Goal: Task Accomplishment & Management: Use online tool/utility

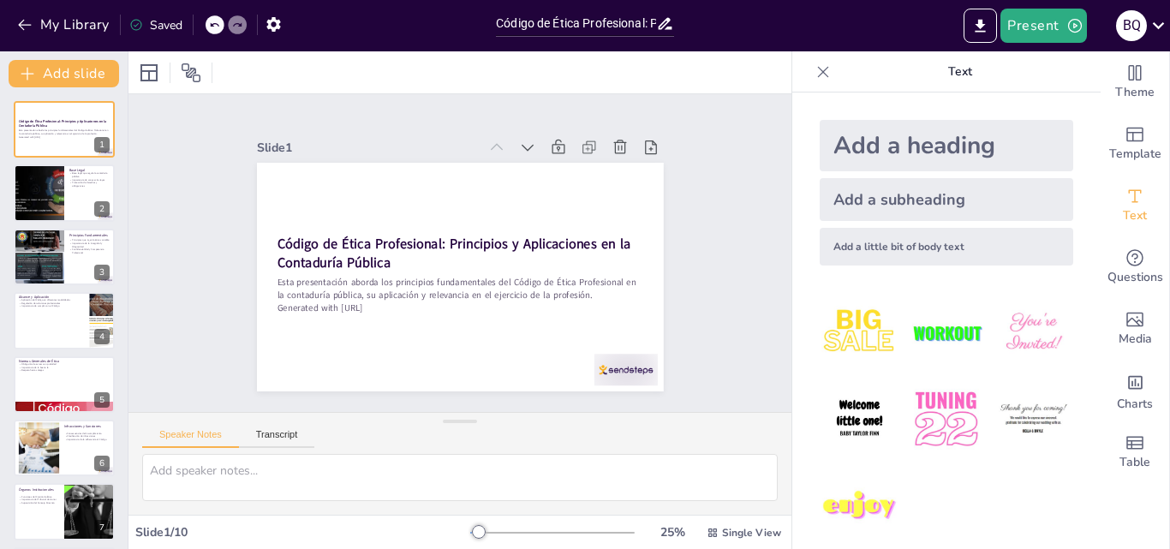
click at [842, 418] on img at bounding box center [860, 420] width 80 height 80
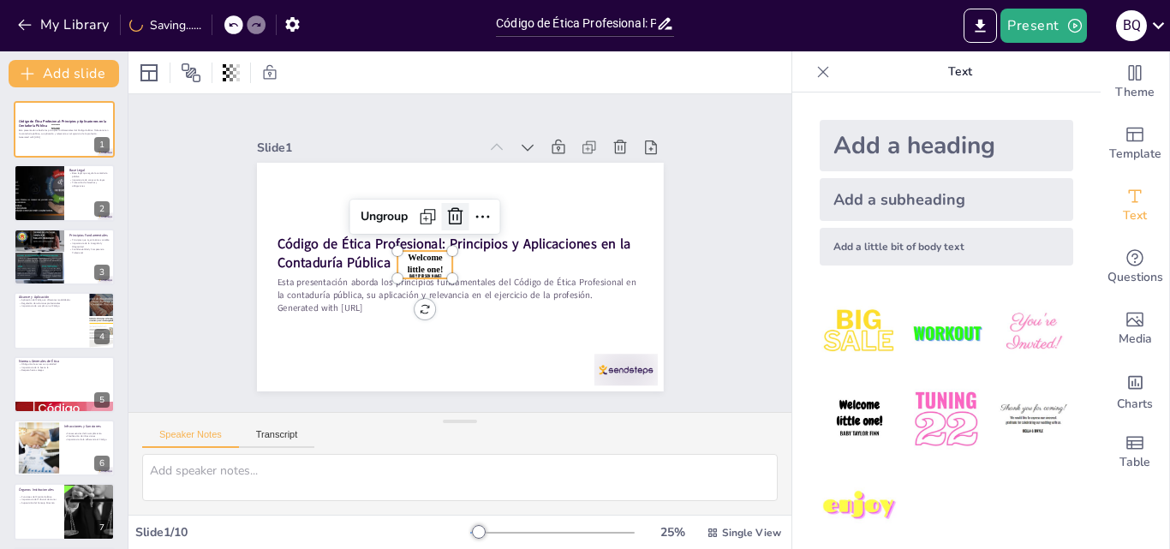
click at [445, 209] on icon at bounding box center [455, 216] width 21 height 21
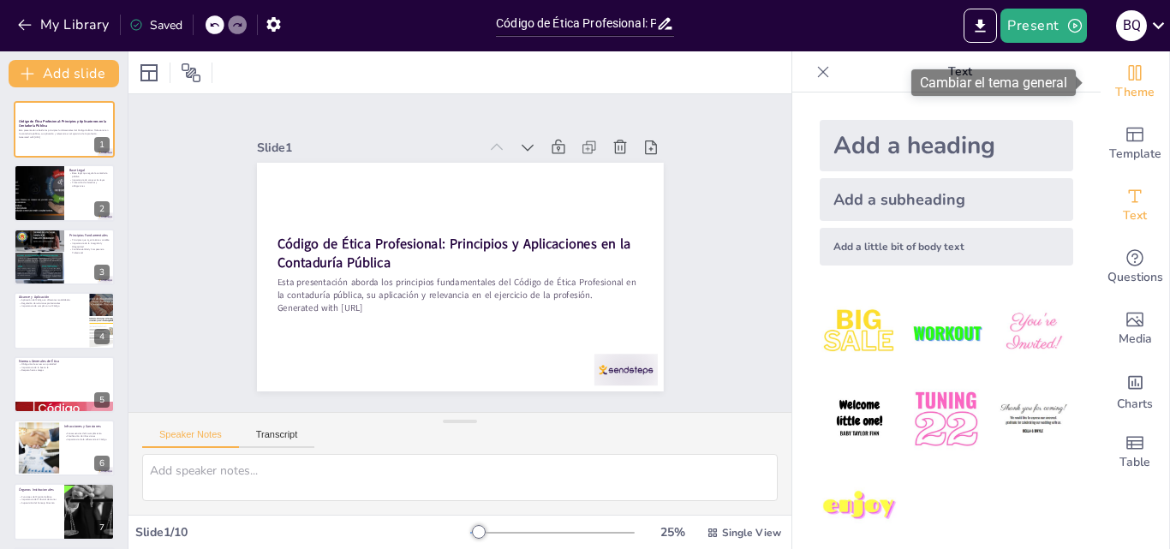
click at [1129, 76] on icon "Change the overall theme" at bounding box center [1135, 72] width 13 height 15
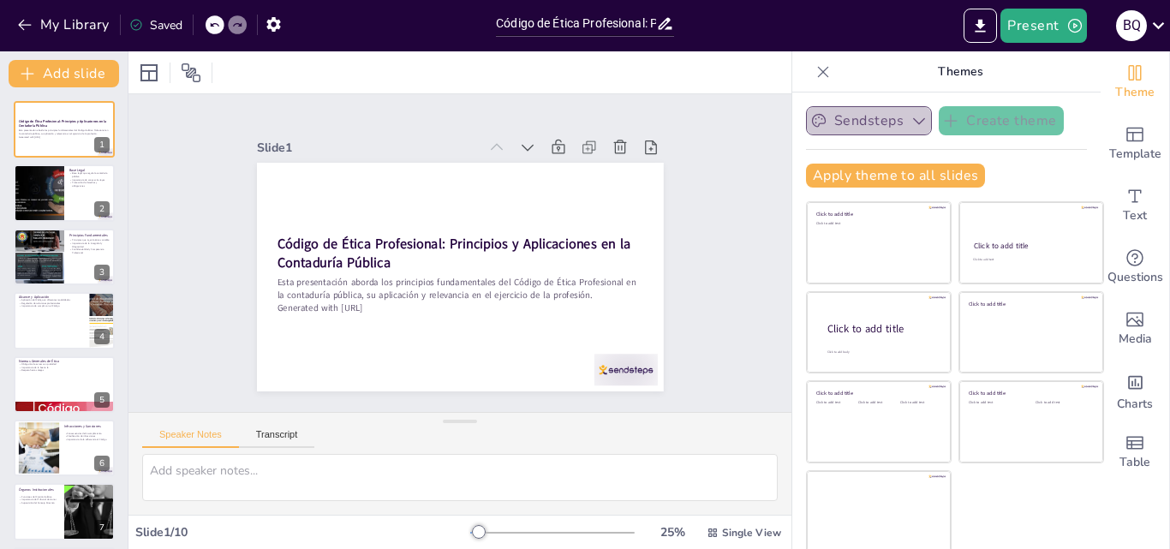
click at [876, 121] on button "Sendsteps" at bounding box center [869, 120] width 126 height 29
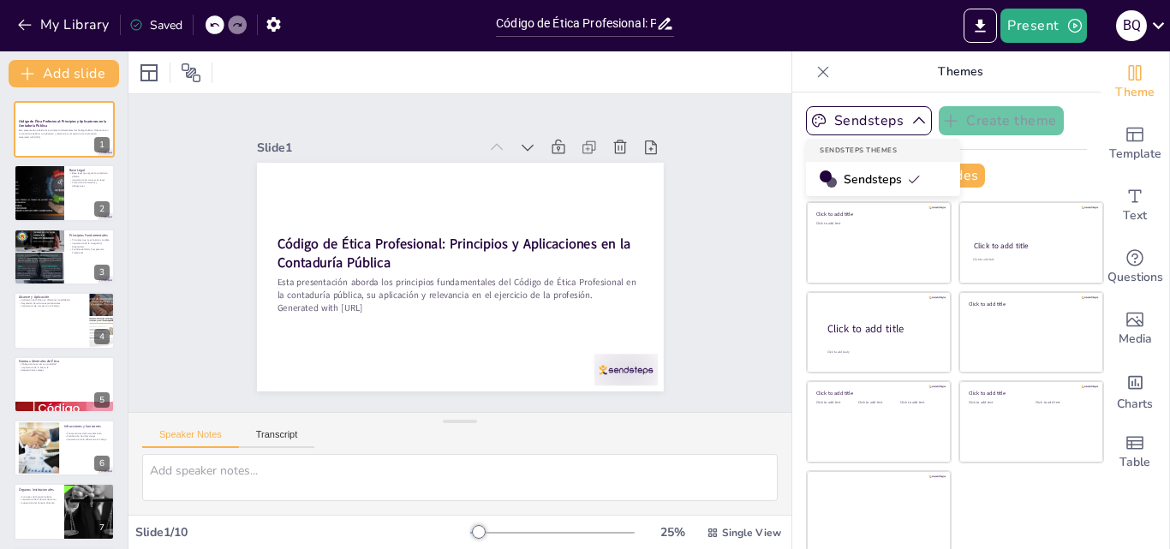
click at [871, 173] on span "Sendsteps" at bounding box center [882, 179] width 77 height 16
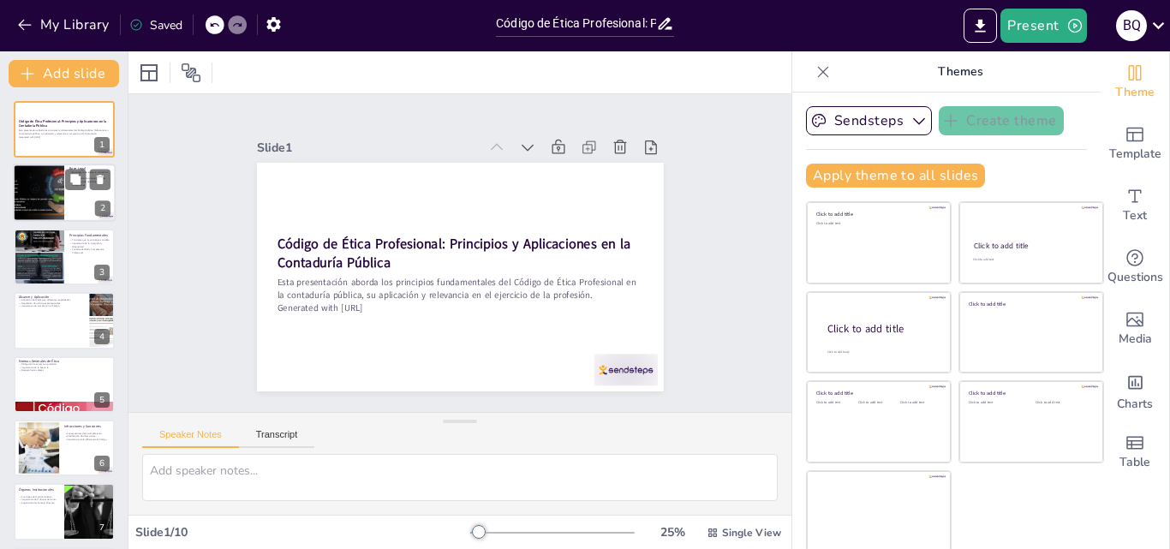
click at [56, 195] on div at bounding box center [38, 193] width 103 height 58
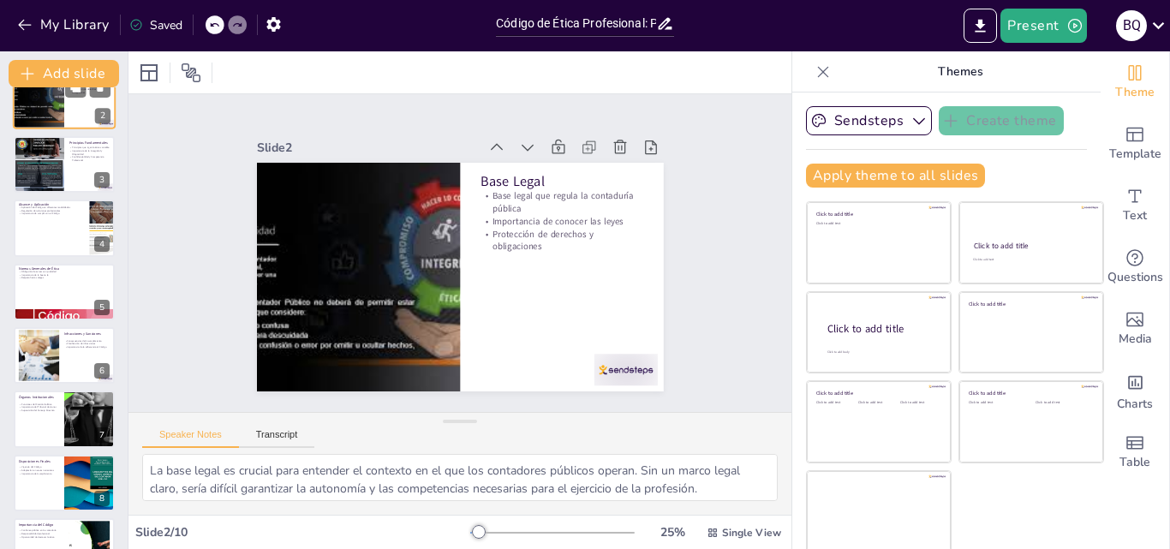
scroll to position [103, 0]
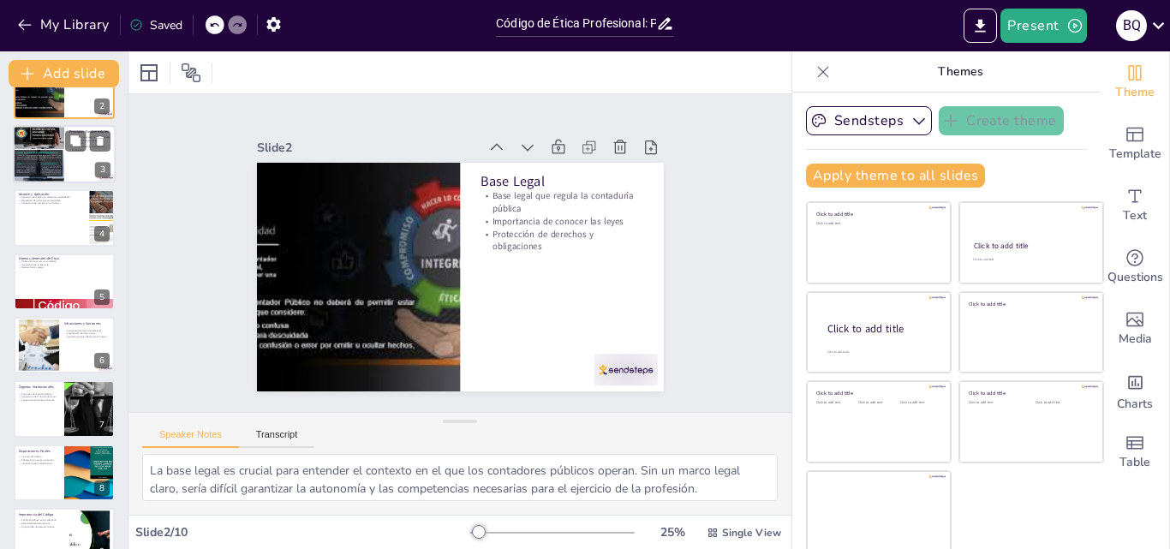
click at [61, 138] on div at bounding box center [38, 154] width 51 height 69
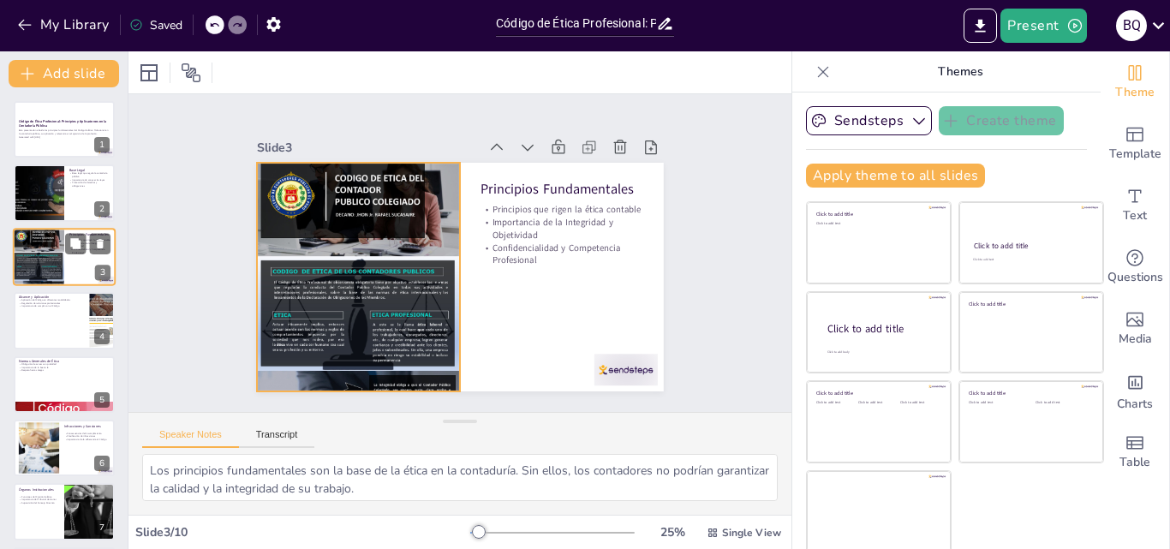
click at [54, 258] on div at bounding box center [38, 257] width 51 height 69
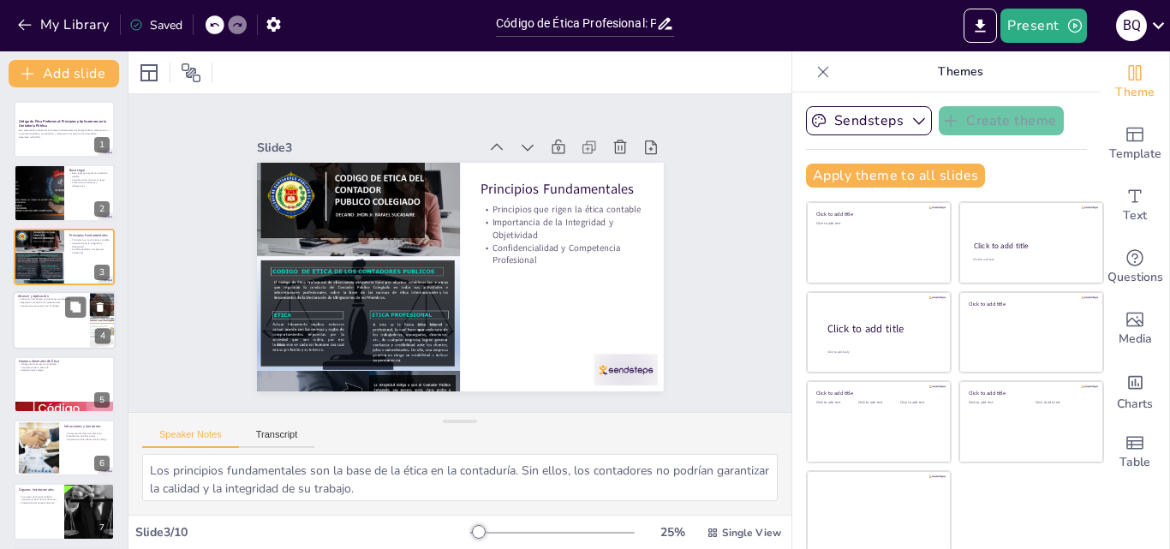
click at [53, 310] on div at bounding box center [64, 320] width 103 height 58
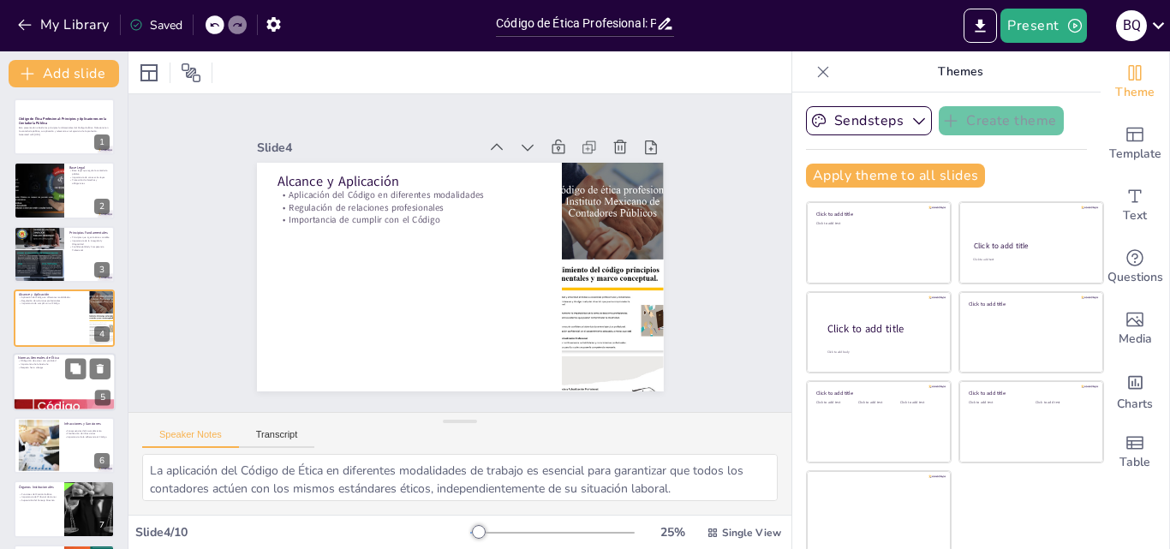
click at [57, 374] on div at bounding box center [64, 382] width 103 height 58
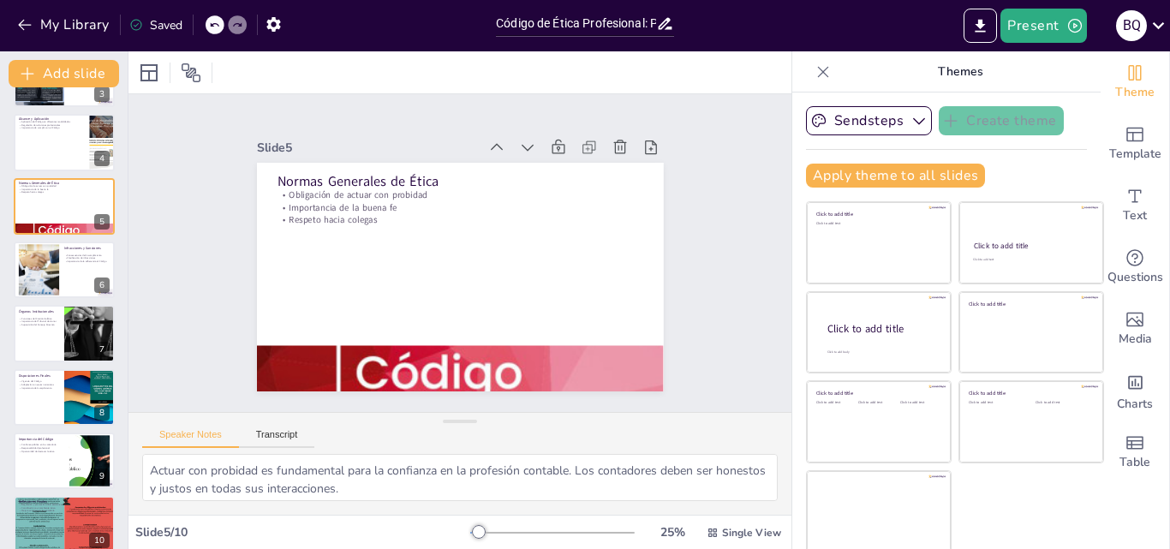
scroll to position [196, 0]
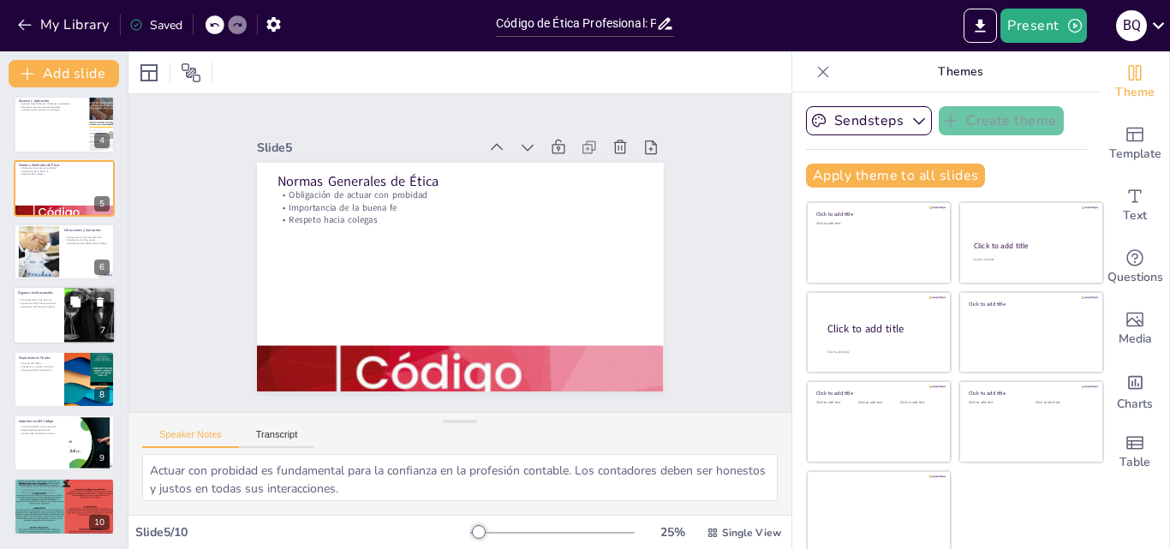
click at [29, 309] on div "Funciones del Comité de Ética Importancia del Tribunal de Honor Supervisión del…" at bounding box center [38, 304] width 41 height 12
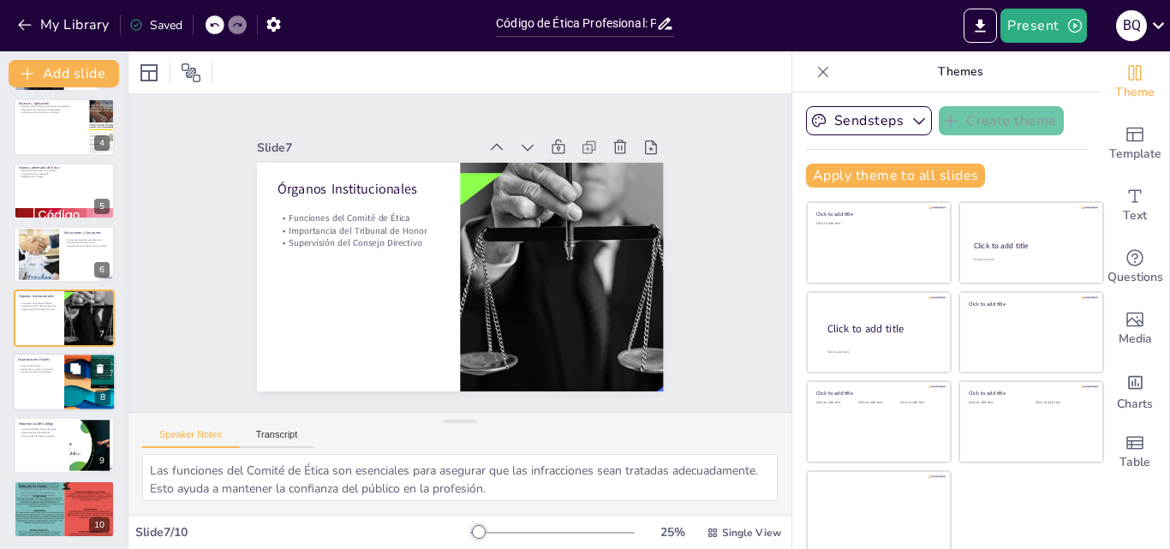
click at [30, 379] on div at bounding box center [64, 382] width 103 height 58
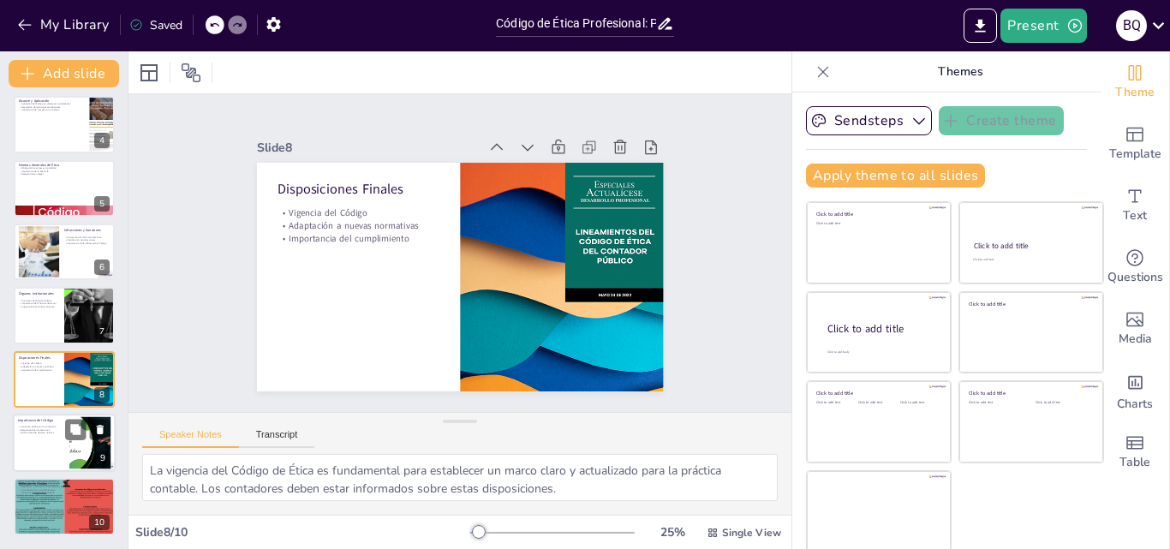
click at [43, 435] on div at bounding box center [64, 443] width 103 height 58
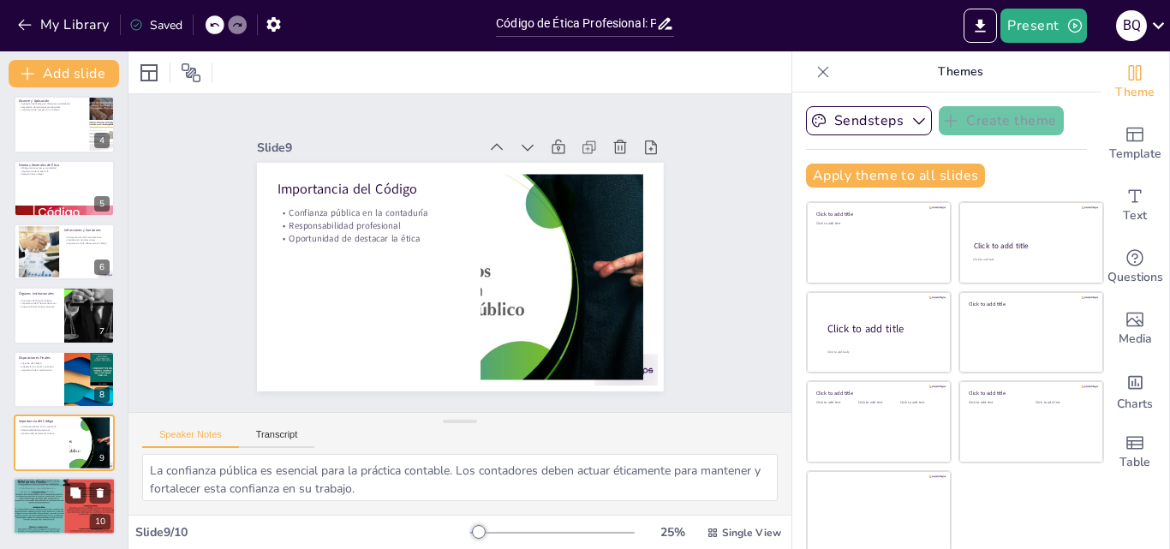
click at [49, 517] on div at bounding box center [64, 507] width 103 height 206
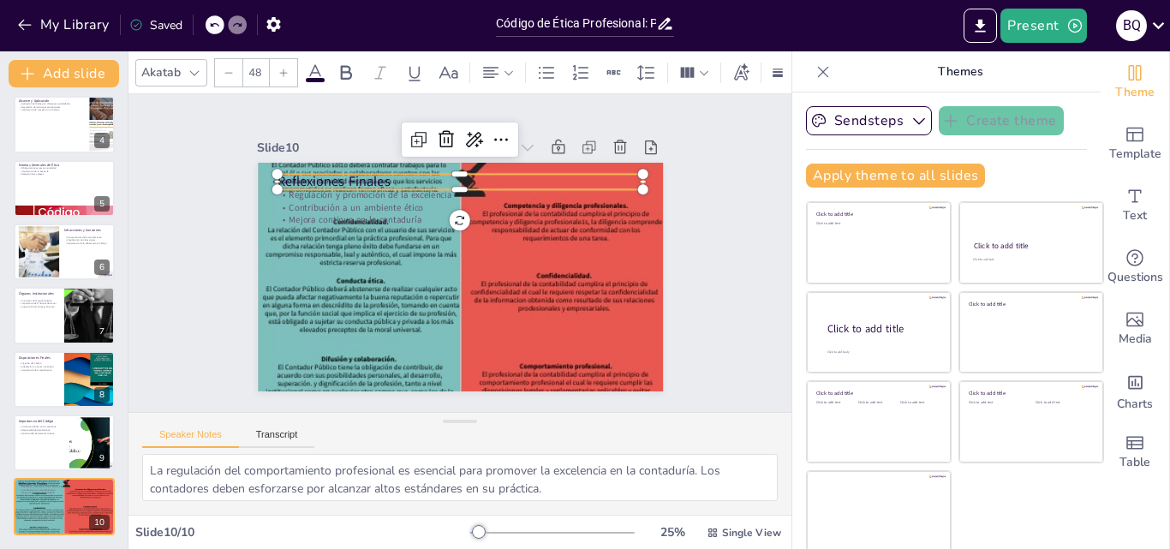
click at [339, 172] on p "Reflexiones Finales" at bounding box center [460, 181] width 366 height 19
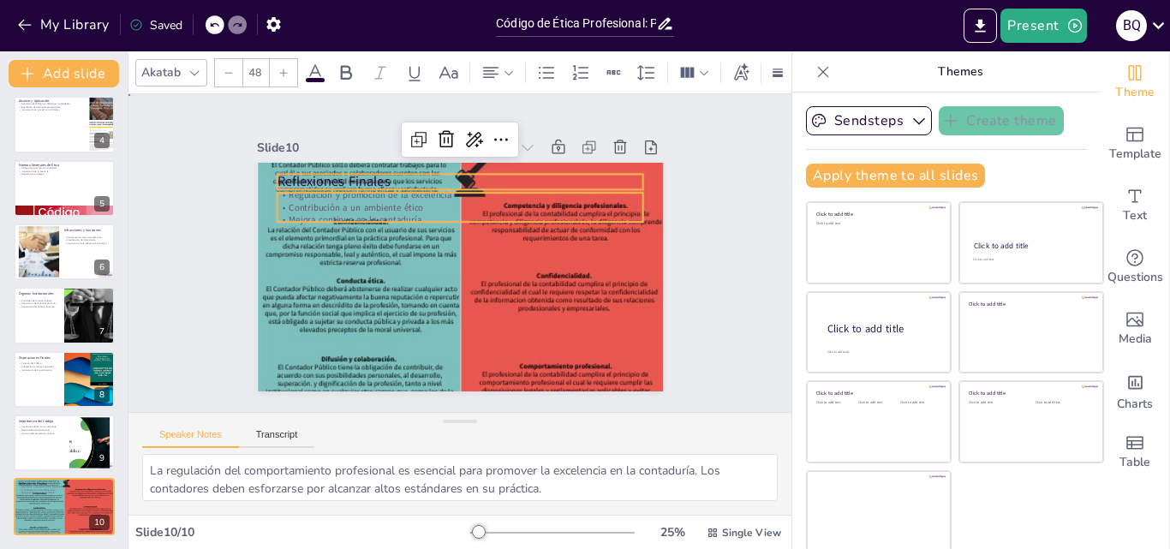
click at [332, 206] on p "Contribución a un ambiente ético" at bounding box center [460, 207] width 366 height 13
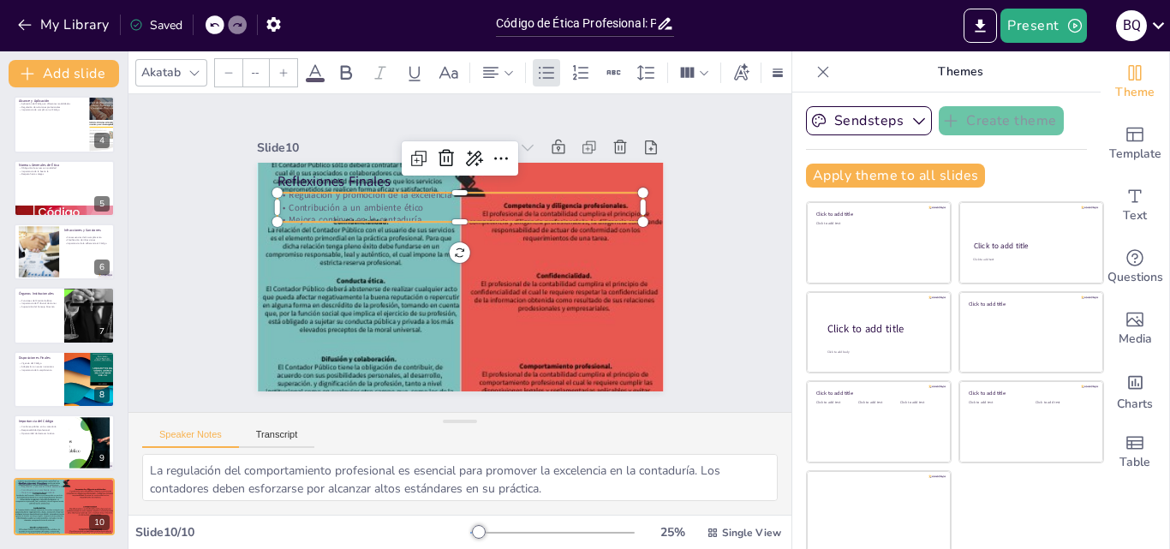
type input "32"
click at [331, 222] on div at bounding box center [460, 229] width 366 height 14
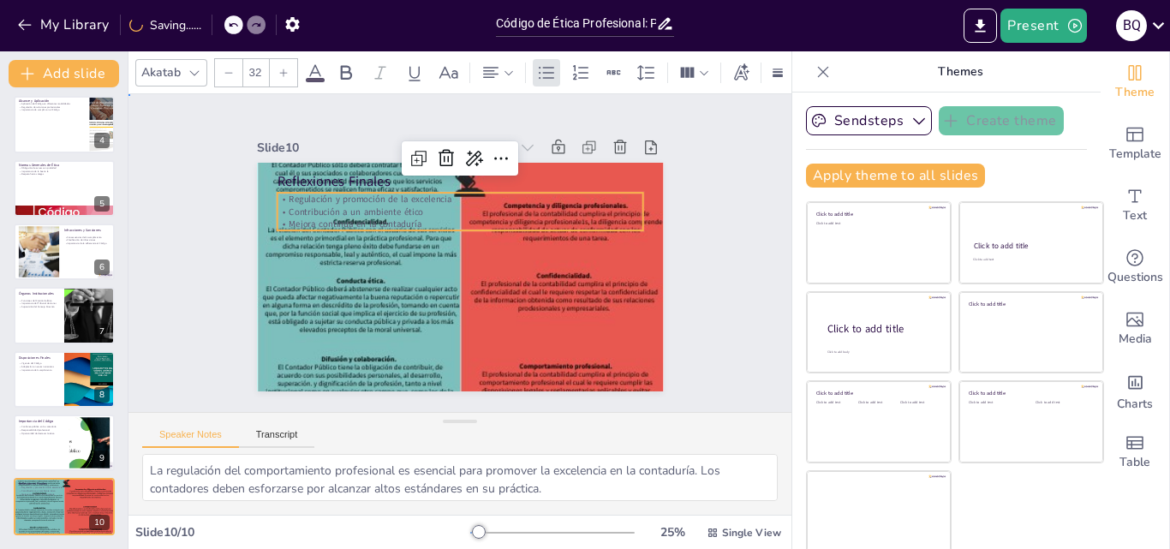
click at [675, 322] on div "Slide 1 Código de Ética Profesional: Principios y Aplicaciones en la Contaduría…" at bounding box center [460, 253] width 503 height 277
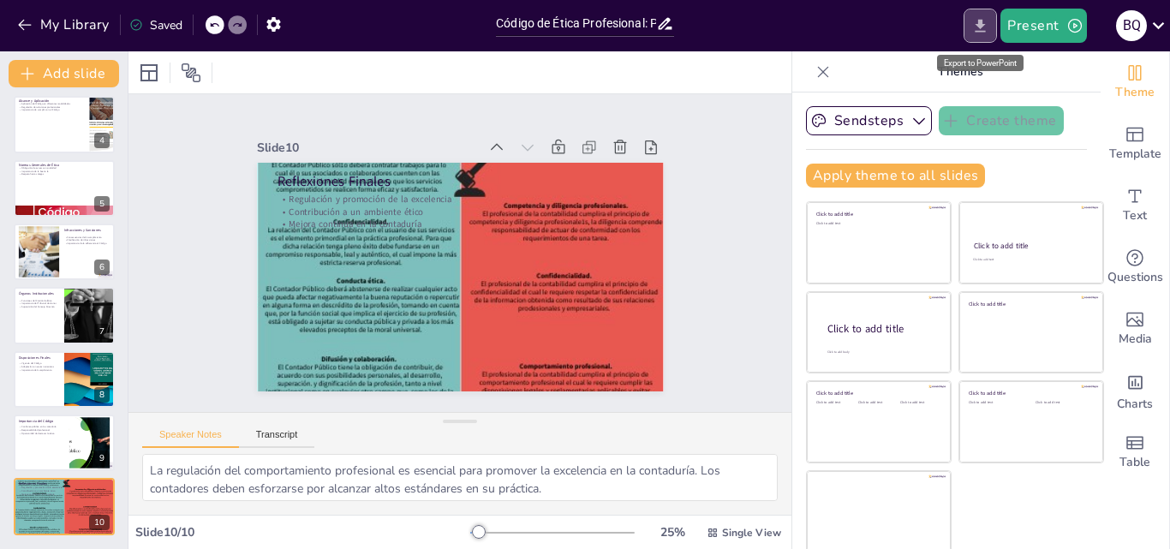
click at [986, 24] on icon "Export to PowerPoint" at bounding box center [981, 25] width 10 height 13
